Goal: Information Seeking & Learning: Learn about a topic

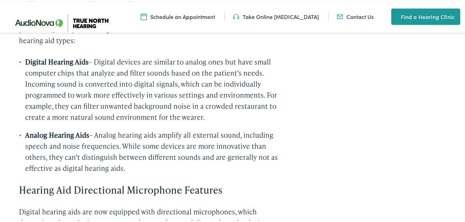
scroll to position [704, 0]
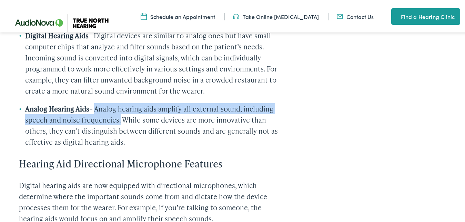
drag, startPoint x: 101, startPoint y: 107, endPoint x: 151, endPoint y: 118, distance: 50.9
click at [151, 118] on li "Analog Hearing Aids – Analog hearing aids amplify all external sound, including…" at bounding box center [149, 124] width 260 height 44
copy li "Analog hearing aids amplify all external sound, including speech and noise freq…"
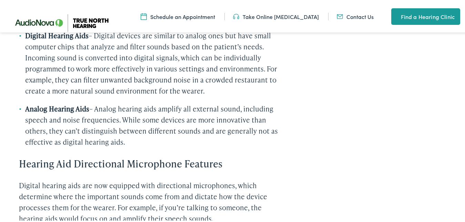
click at [245, 121] on li "Analog Hearing Aids – Analog hearing aids amplify all external sound, including…" at bounding box center [149, 124] width 260 height 44
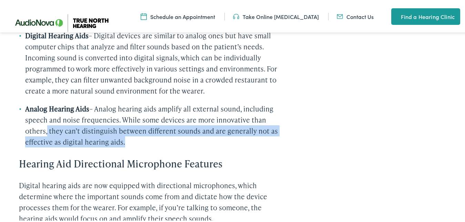
drag, startPoint x: 98, startPoint y: 127, endPoint x: 182, endPoint y: 140, distance: 85.3
click at [182, 140] on li "Analog Hearing Aids – Analog hearing aids amplify all external sound, including…" at bounding box center [149, 124] width 260 height 44
copy li "they can’t distinguish between different sounds and are generally not as effect…"
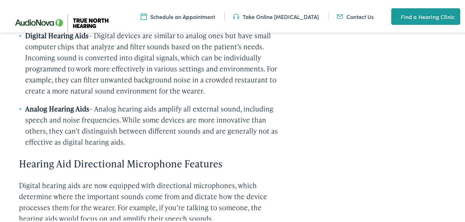
click at [207, 141] on li "Analog Hearing Aids – Analog hearing aids amplify all external sound, including…" at bounding box center [149, 124] width 260 height 44
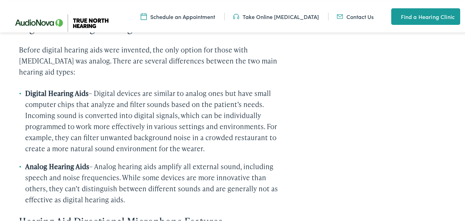
scroll to position [633, 0]
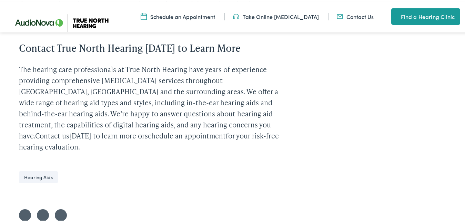
scroll to position [915, 0]
